Goal: Find contact information: Find contact information

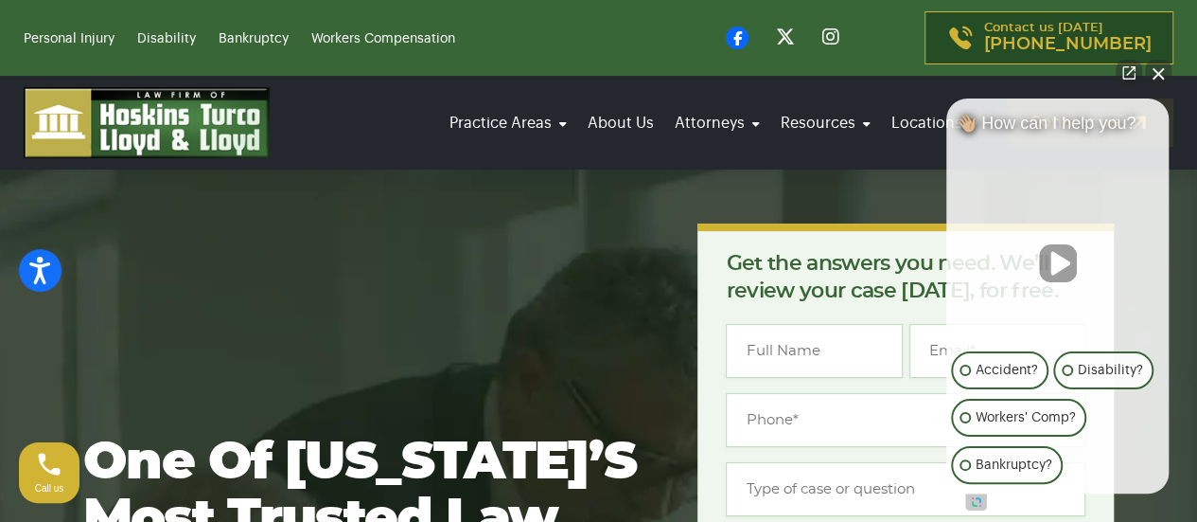
click at [844, 168] on div "Practice Areas Personal Injury Car Accident [MEDICAL_DATA] [MEDICAL_DATA] [MEDI…" at bounding box center [598, 123] width 1197 height 94
click at [1160, 77] on button "Close Intaker Chat Widget" at bounding box center [1158, 73] width 27 height 27
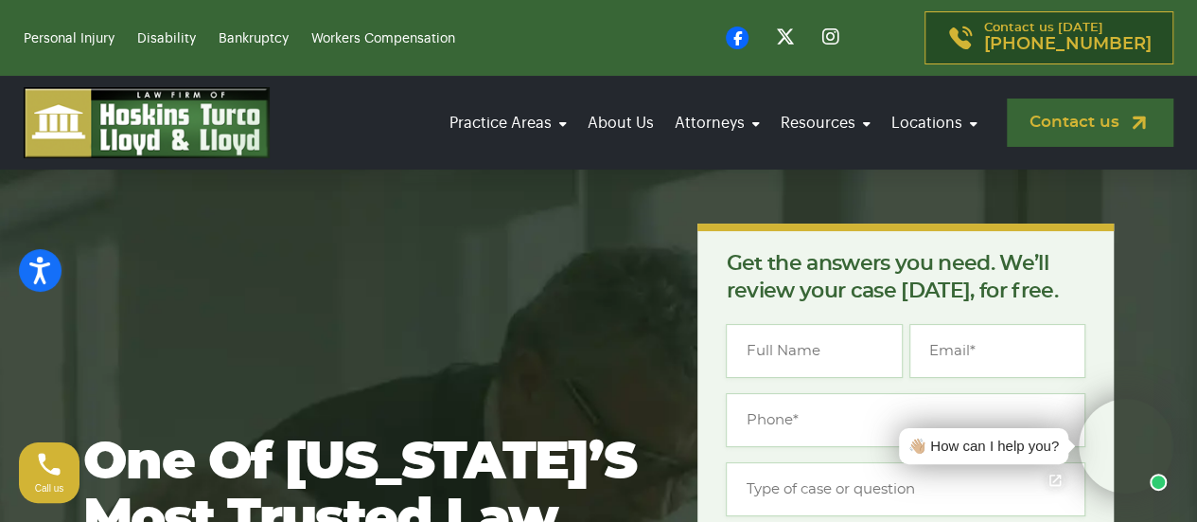
click at [1101, 125] on link "Contact us" at bounding box center [1090, 122] width 167 height 48
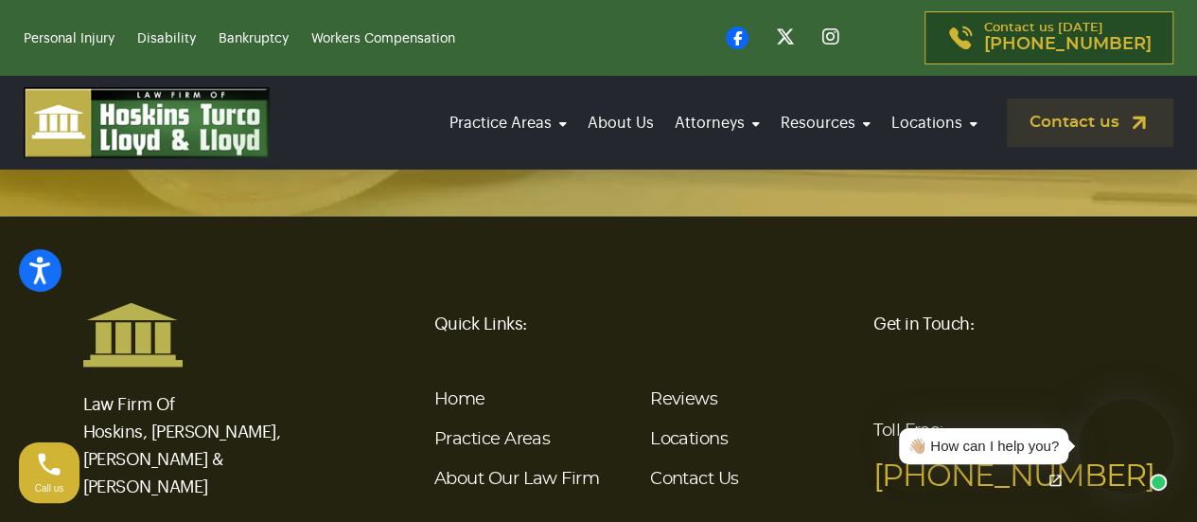
scroll to position [4759, 0]
